Goal: Information Seeking & Learning: Learn about a topic

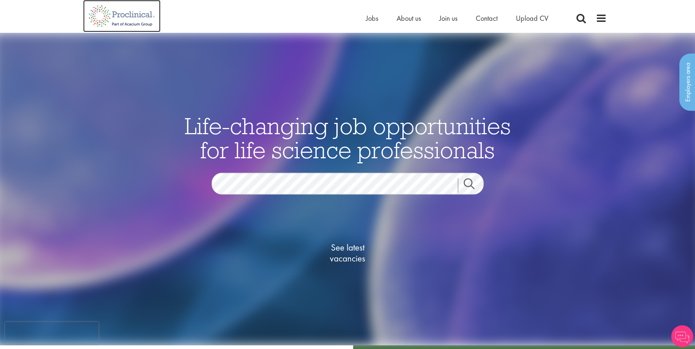
click at [148, 15] on img at bounding box center [121, 16] width 77 height 32
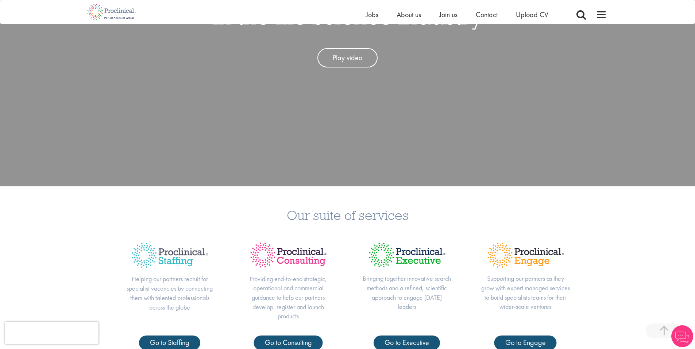
scroll to position [37, 0]
